Goal: Find specific page/section: Find specific page/section

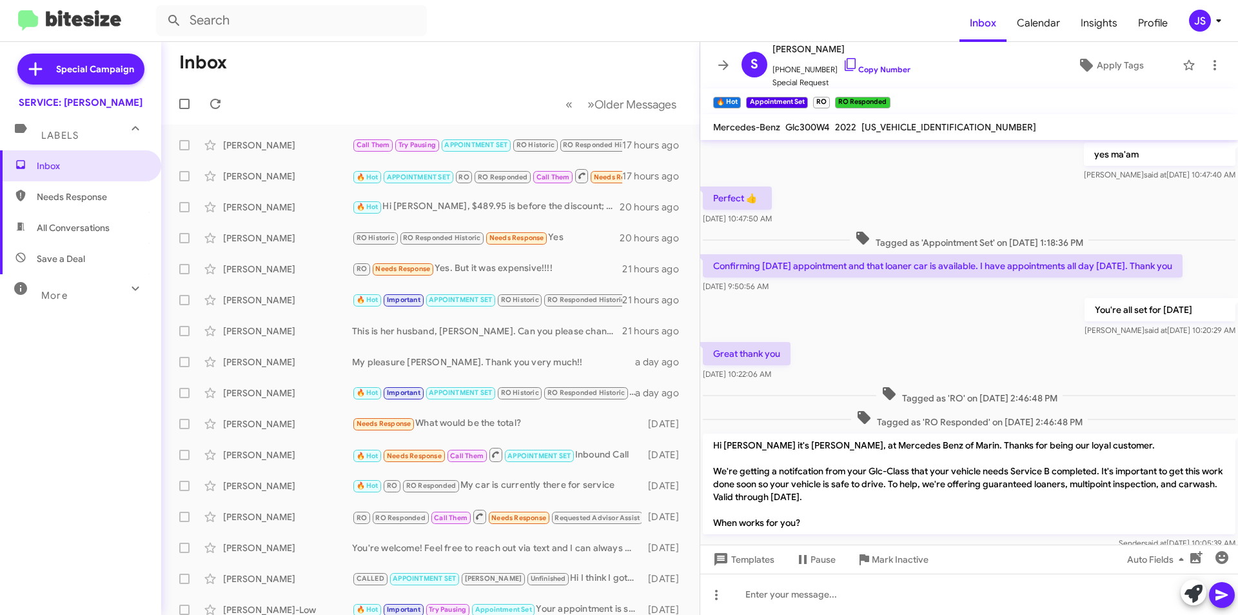
scroll to position [605, 0]
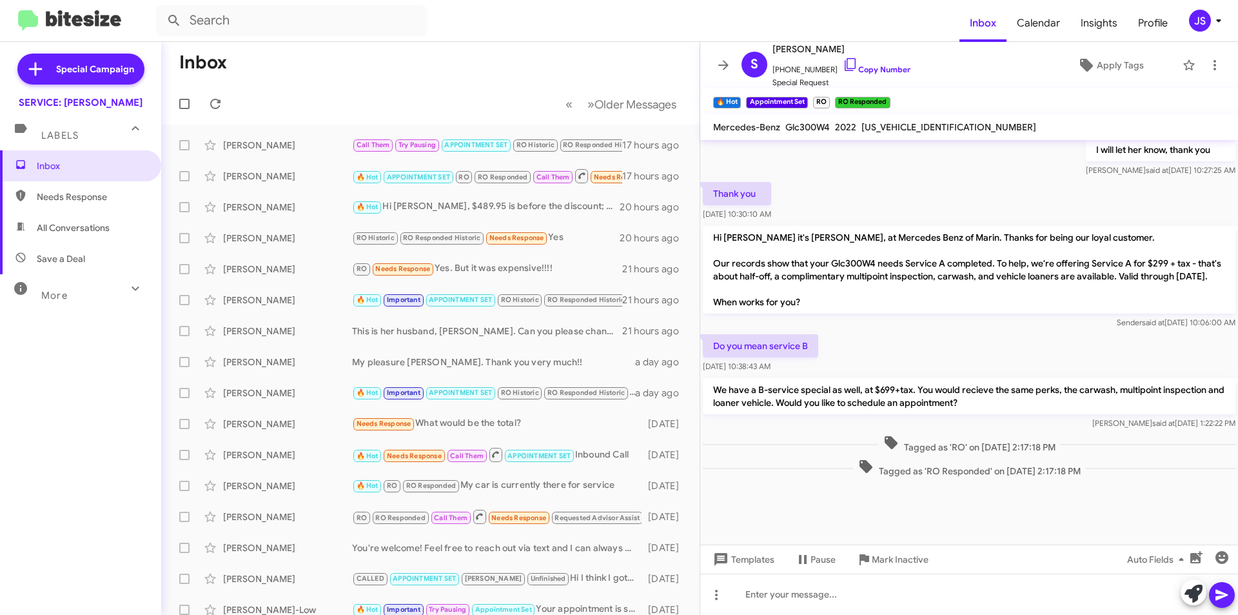
scroll to position [579, 0]
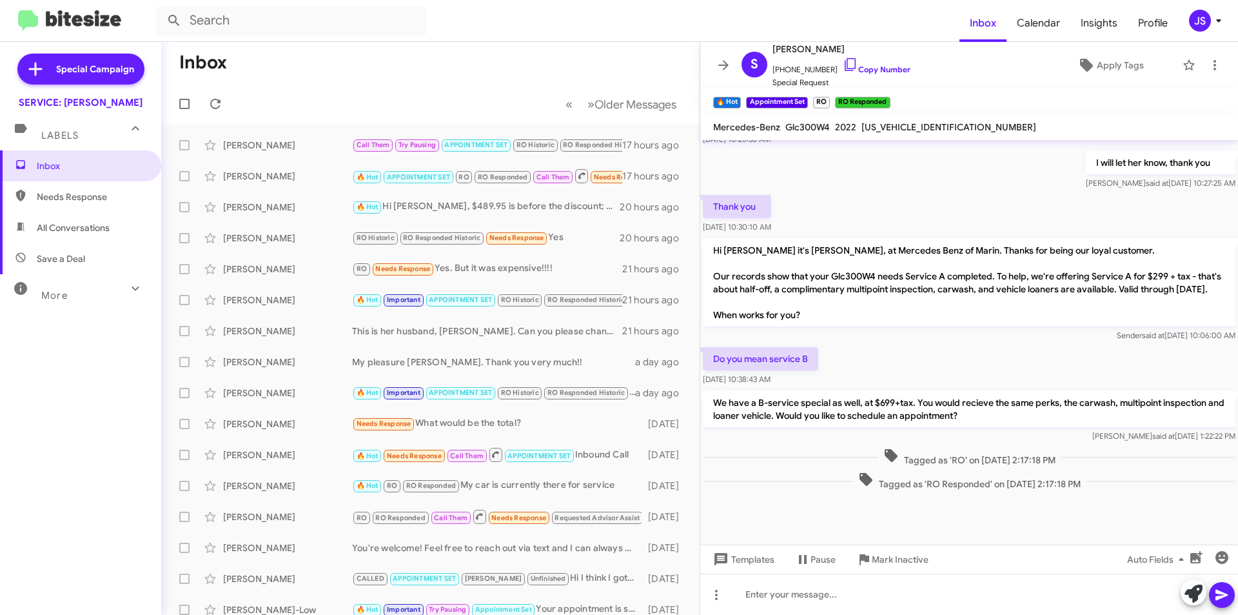
click at [111, 244] on span "Save a Deal" at bounding box center [80, 258] width 161 height 31
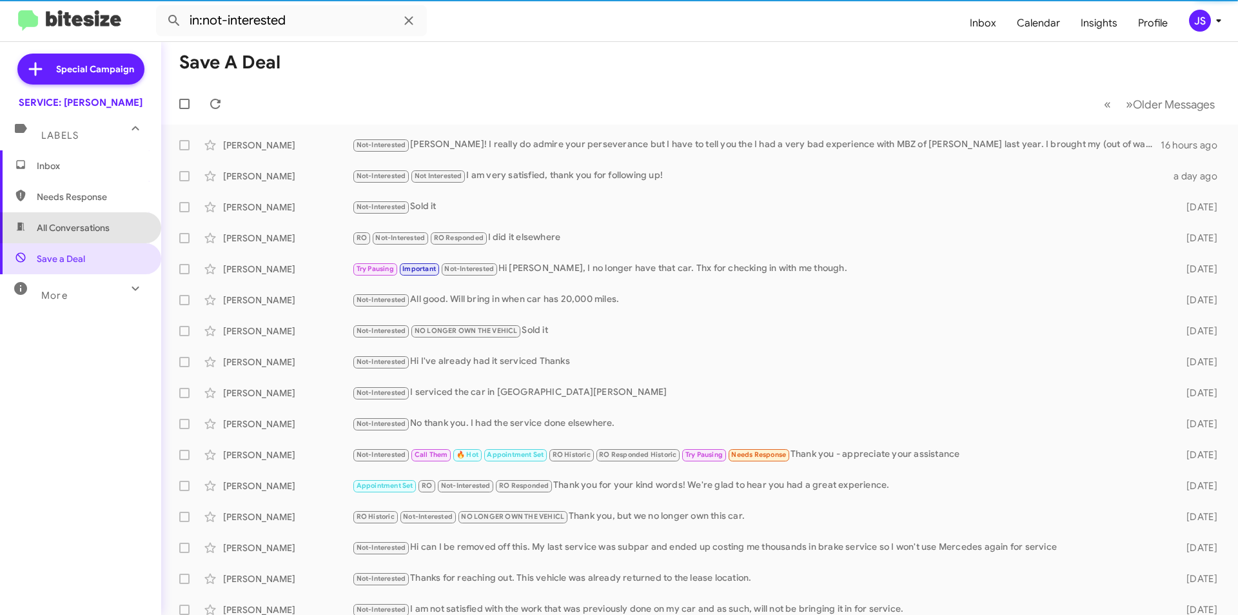
click at [128, 229] on span "All Conversations" at bounding box center [80, 227] width 161 height 31
type input "in:all-conversations"
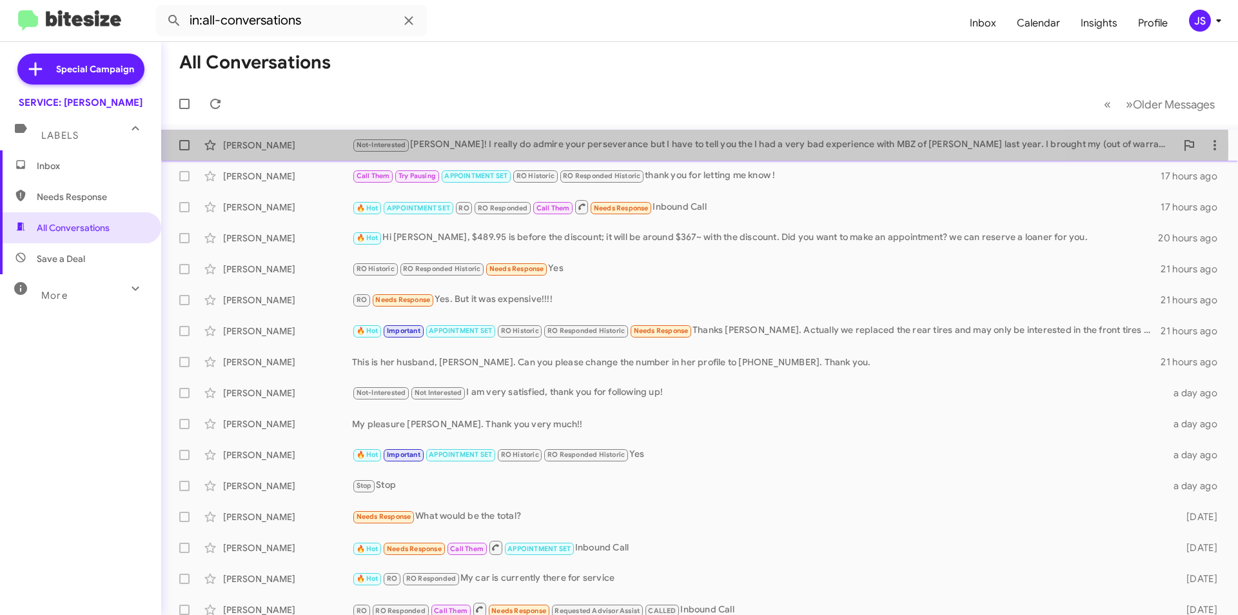
click at [409, 146] on small "Not-Interested" at bounding box center [380, 145] width 55 height 12
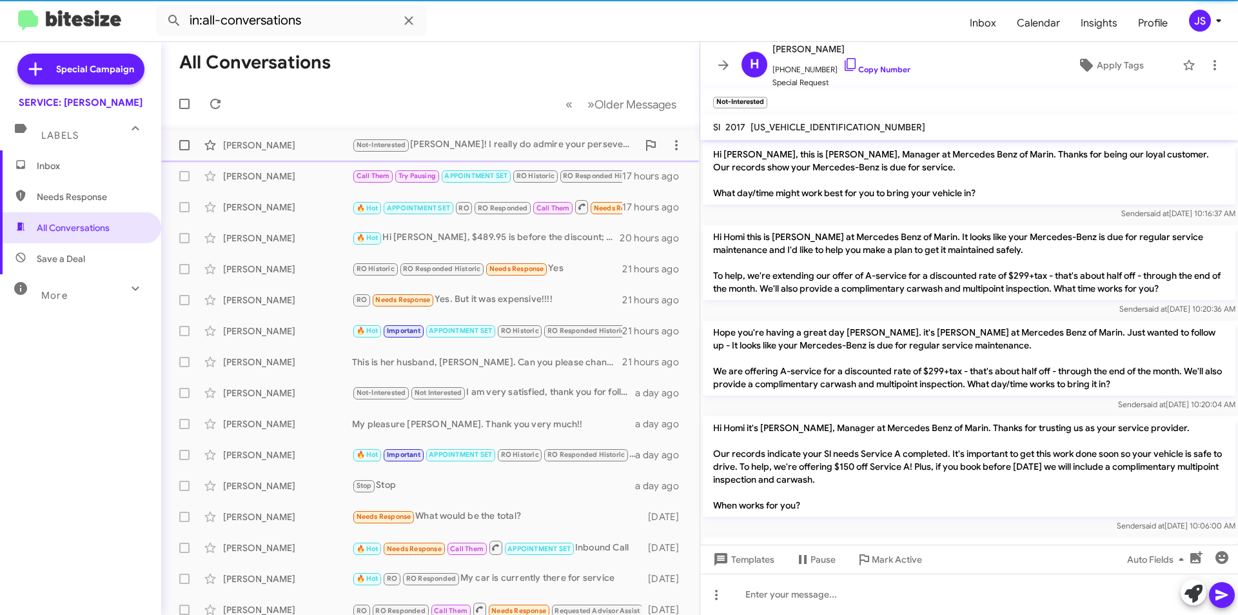
scroll to position [1657, 0]
